Goal: Use online tool/utility

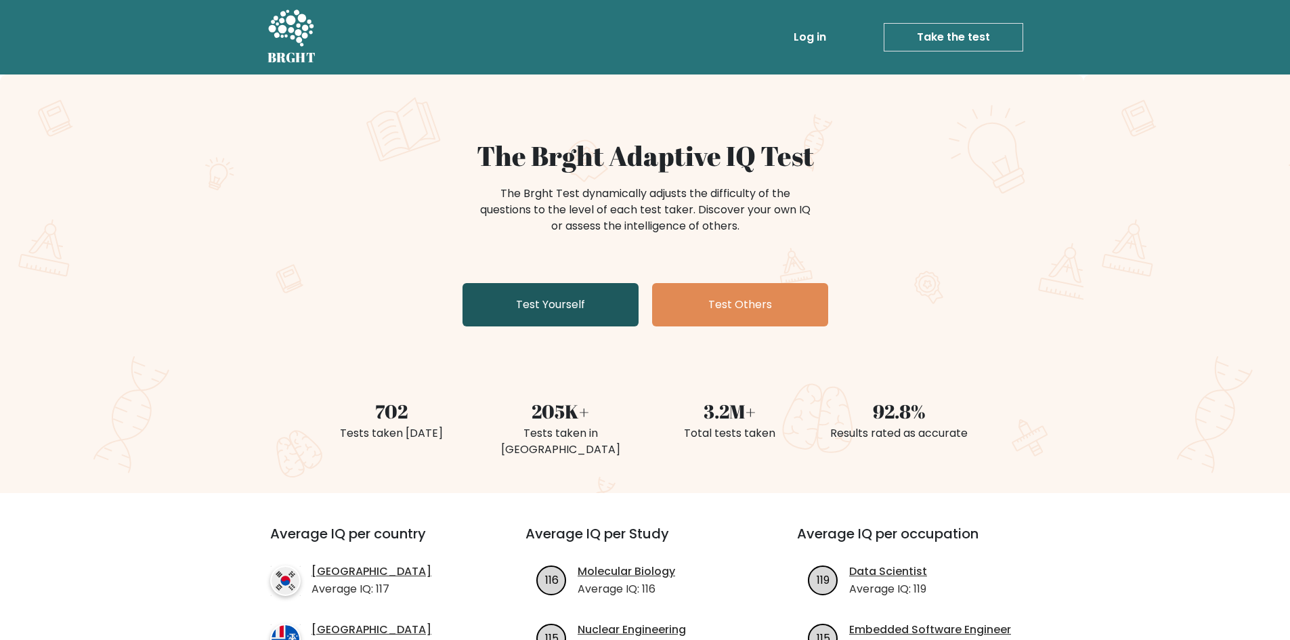
click at [596, 315] on link "Test Yourself" at bounding box center [550, 304] width 176 height 43
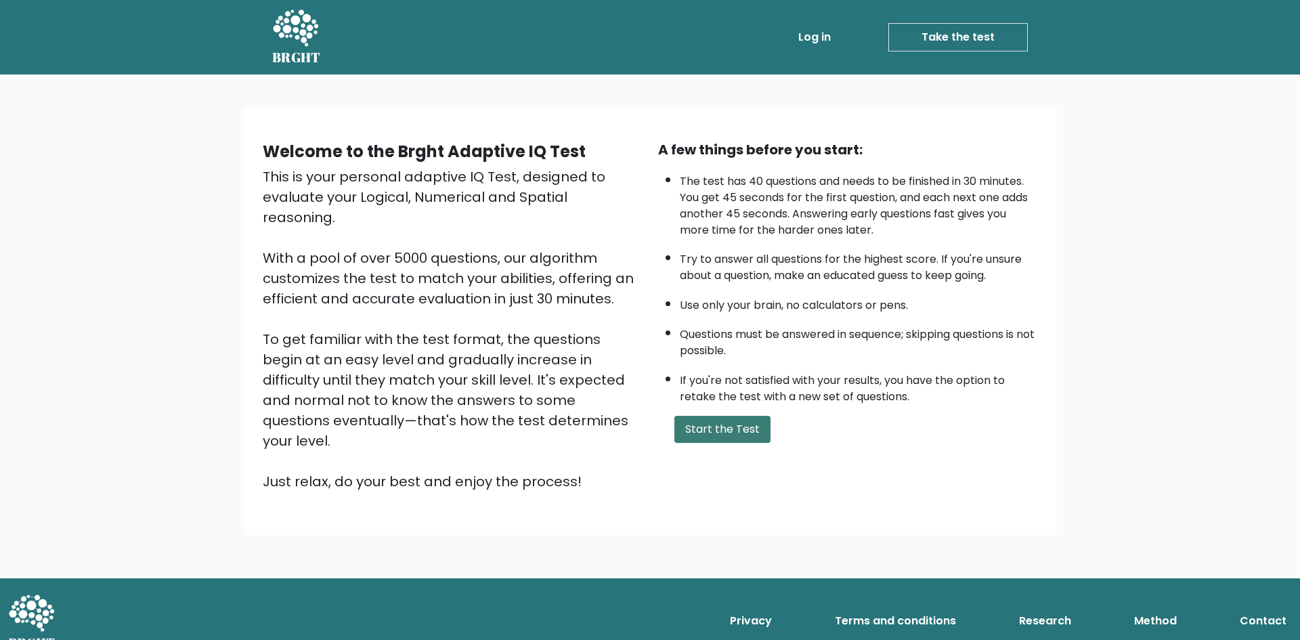
click at [706, 429] on button "Start the Test" at bounding box center [722, 429] width 96 height 27
